Goal: Check status: Check status

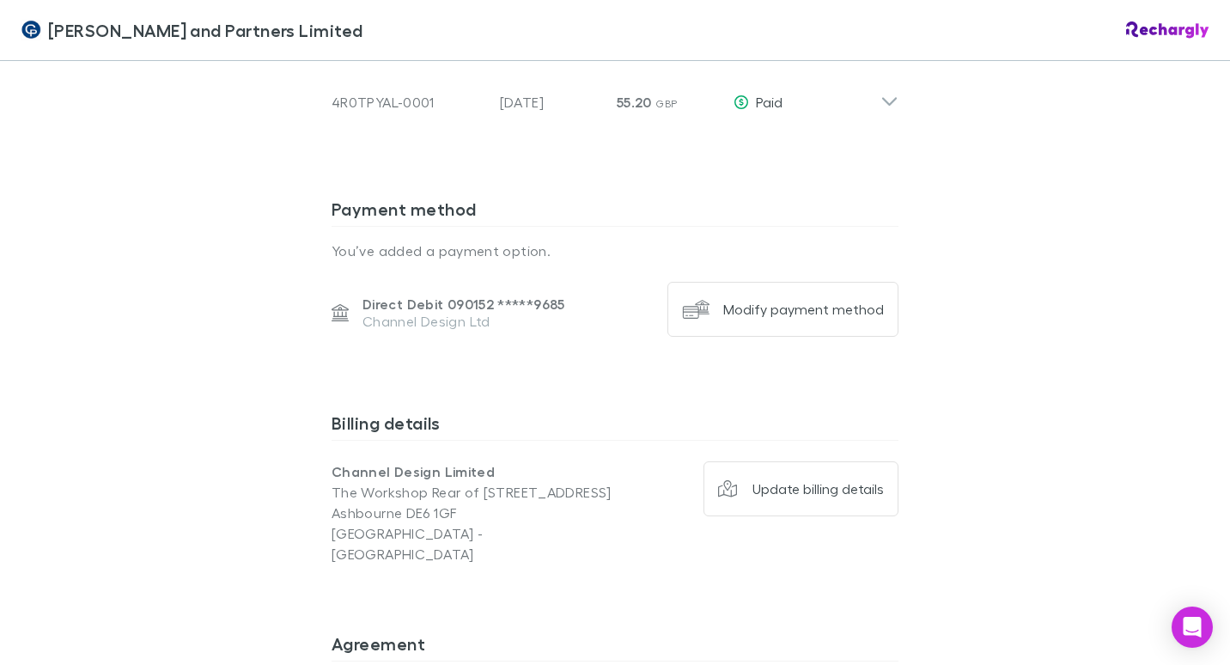
scroll to position [1169, 0]
